Goal: Information Seeking & Learning: Learn about a topic

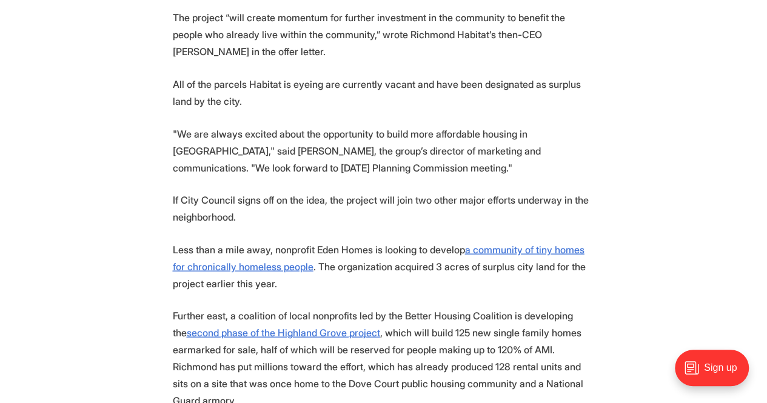
scroll to position [1333, 0]
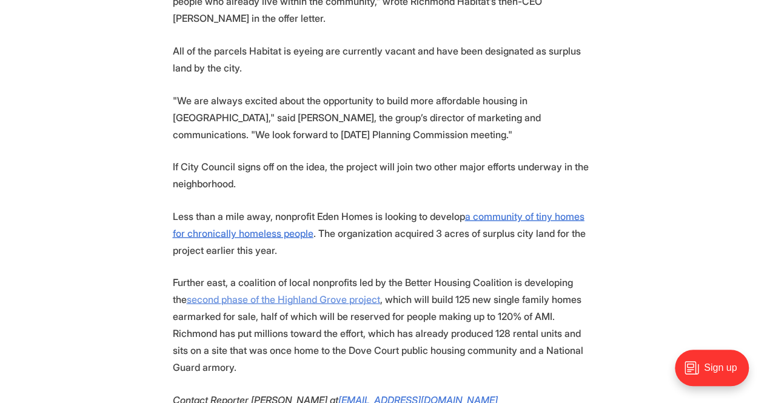
click at [212, 293] on u "second phase of the Highland Grove project" at bounding box center [283, 299] width 193 height 12
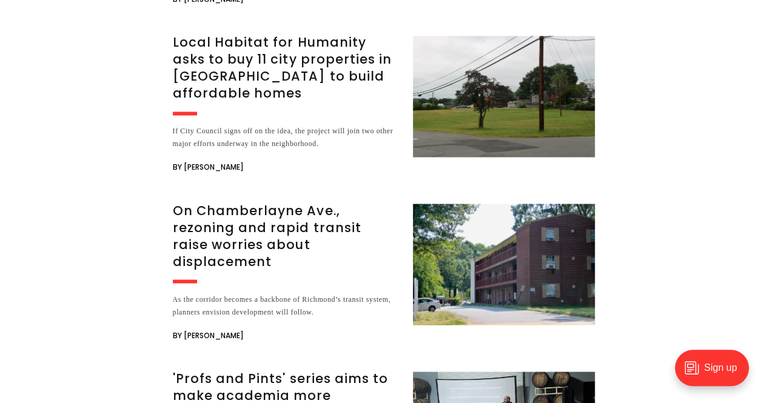
scroll to position [3272, 0]
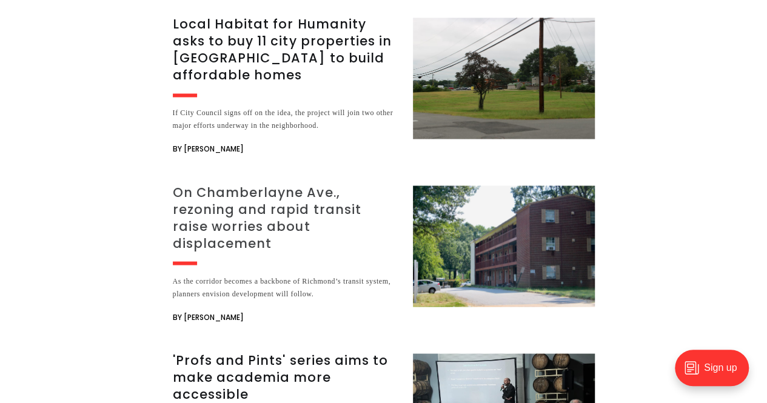
click at [234, 184] on h3 "On Chamberlayne Ave., rezoning and rapid transit raise worries about displaceme…" at bounding box center [285, 218] width 225 height 68
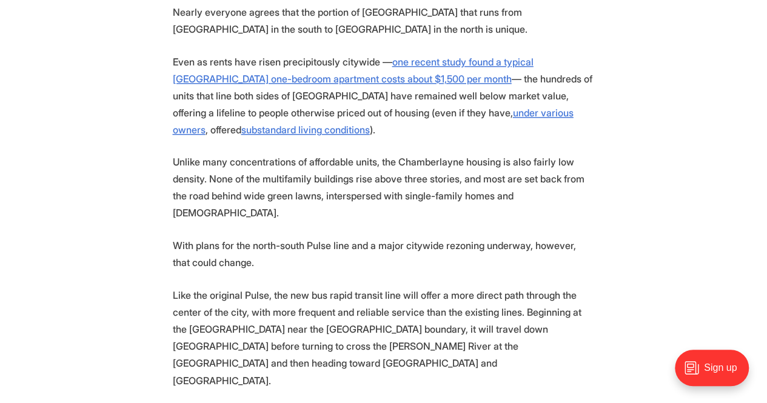
scroll to position [788, 0]
